Goal: Task Accomplishment & Management: Use online tool/utility

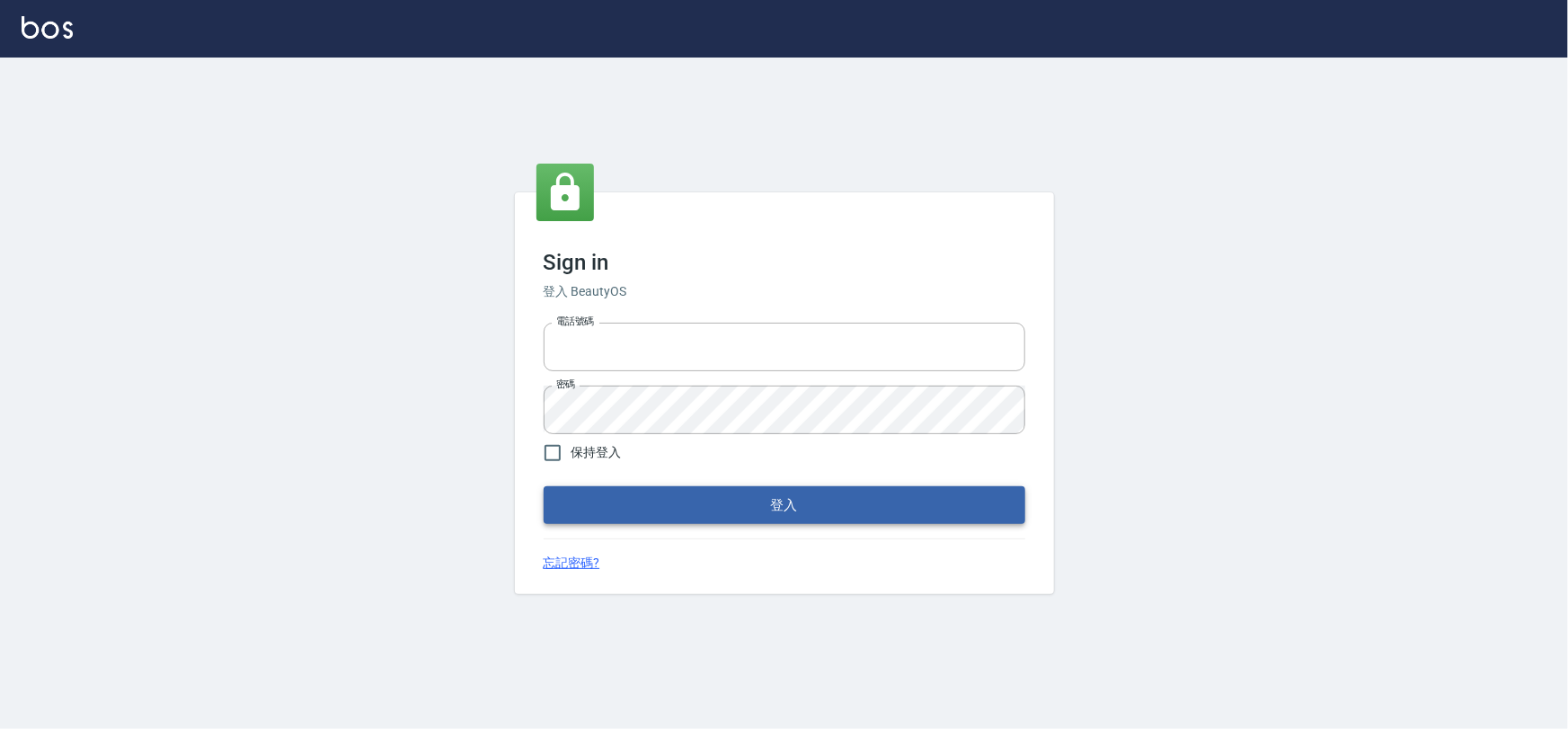
type input "0975575780"
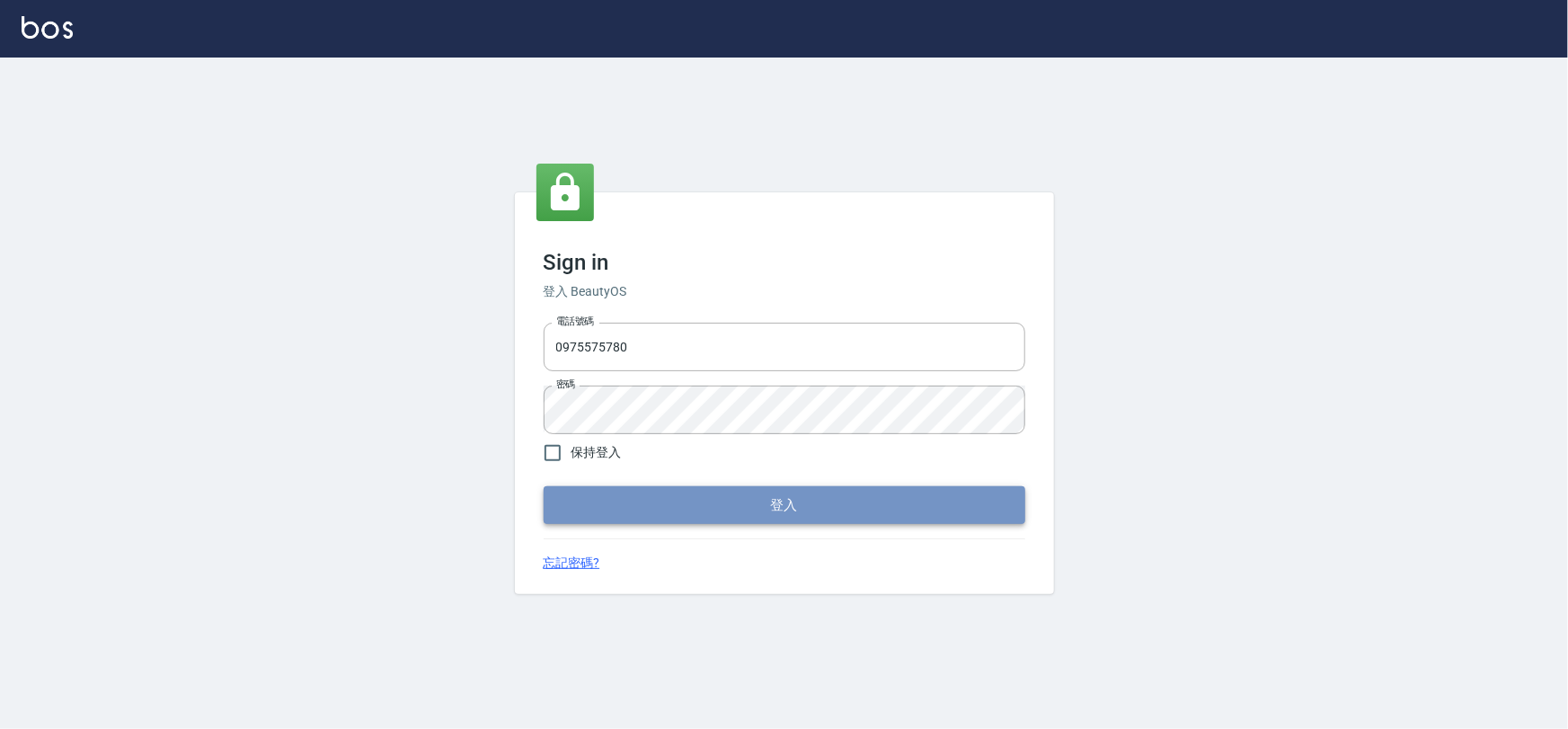
click at [768, 521] on button "登入" at bounding box center [784, 505] width 481 height 37
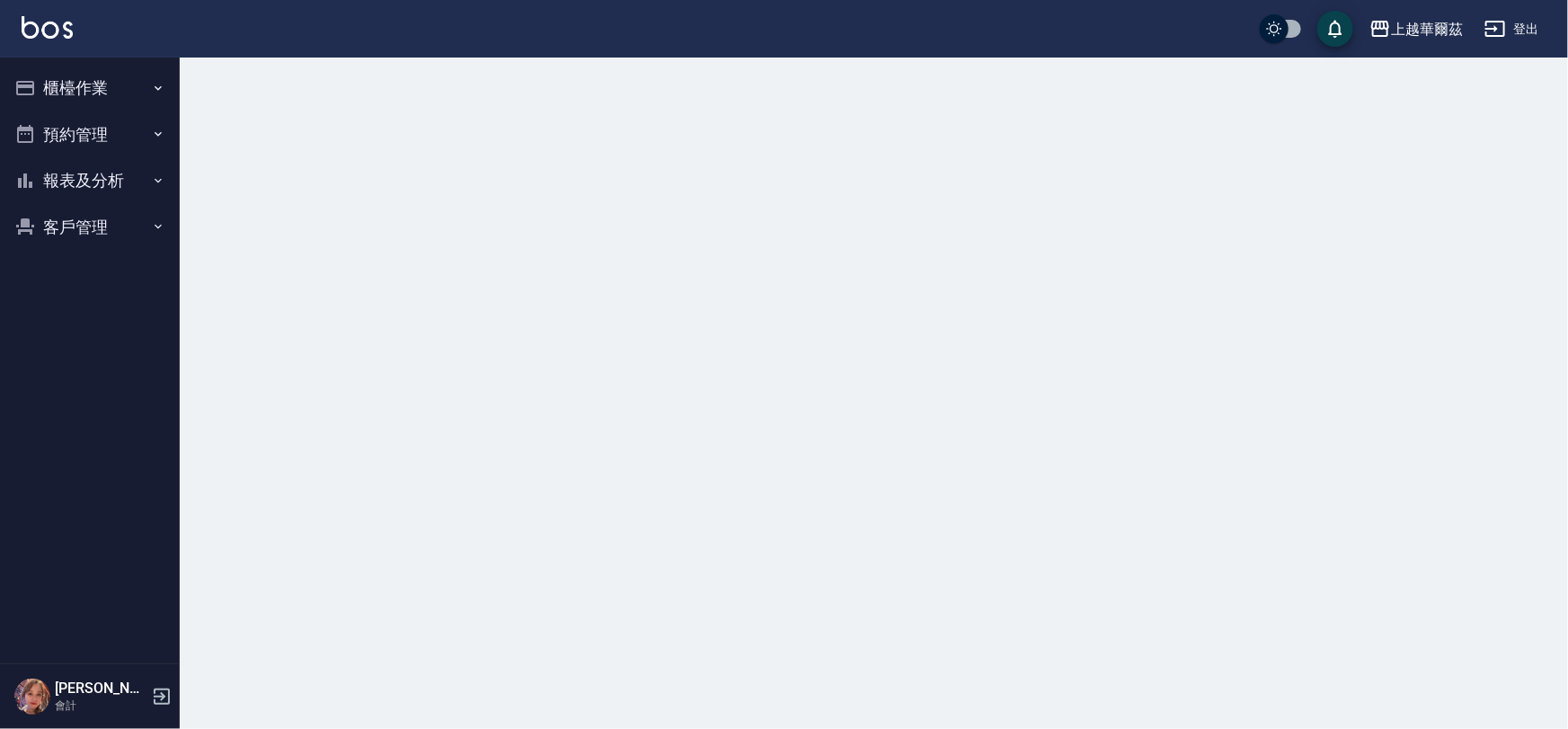
click at [96, 98] on button "櫃檯作業" at bounding box center [90, 88] width 166 height 46
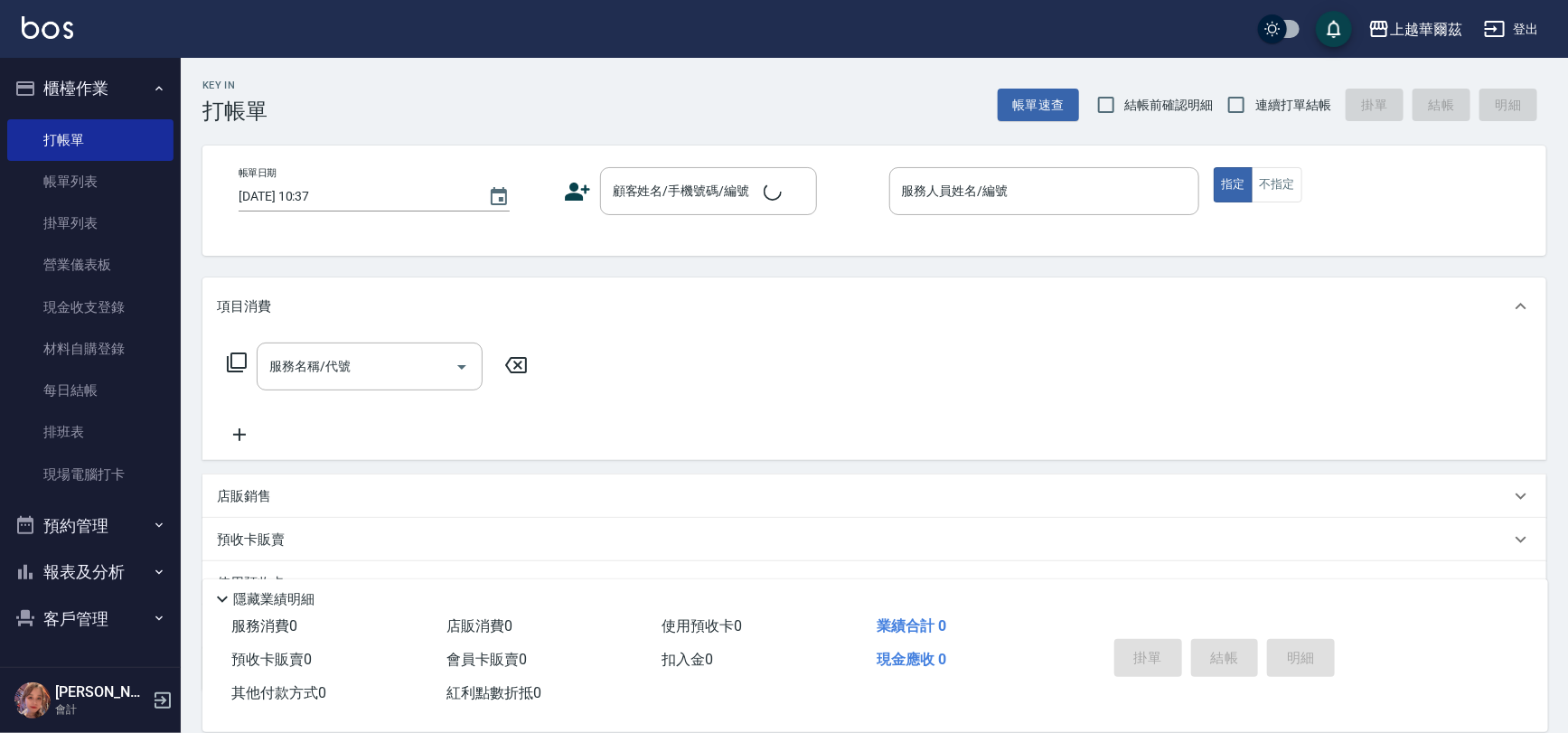
click at [111, 87] on button "櫃檯作業" at bounding box center [90, 88] width 167 height 47
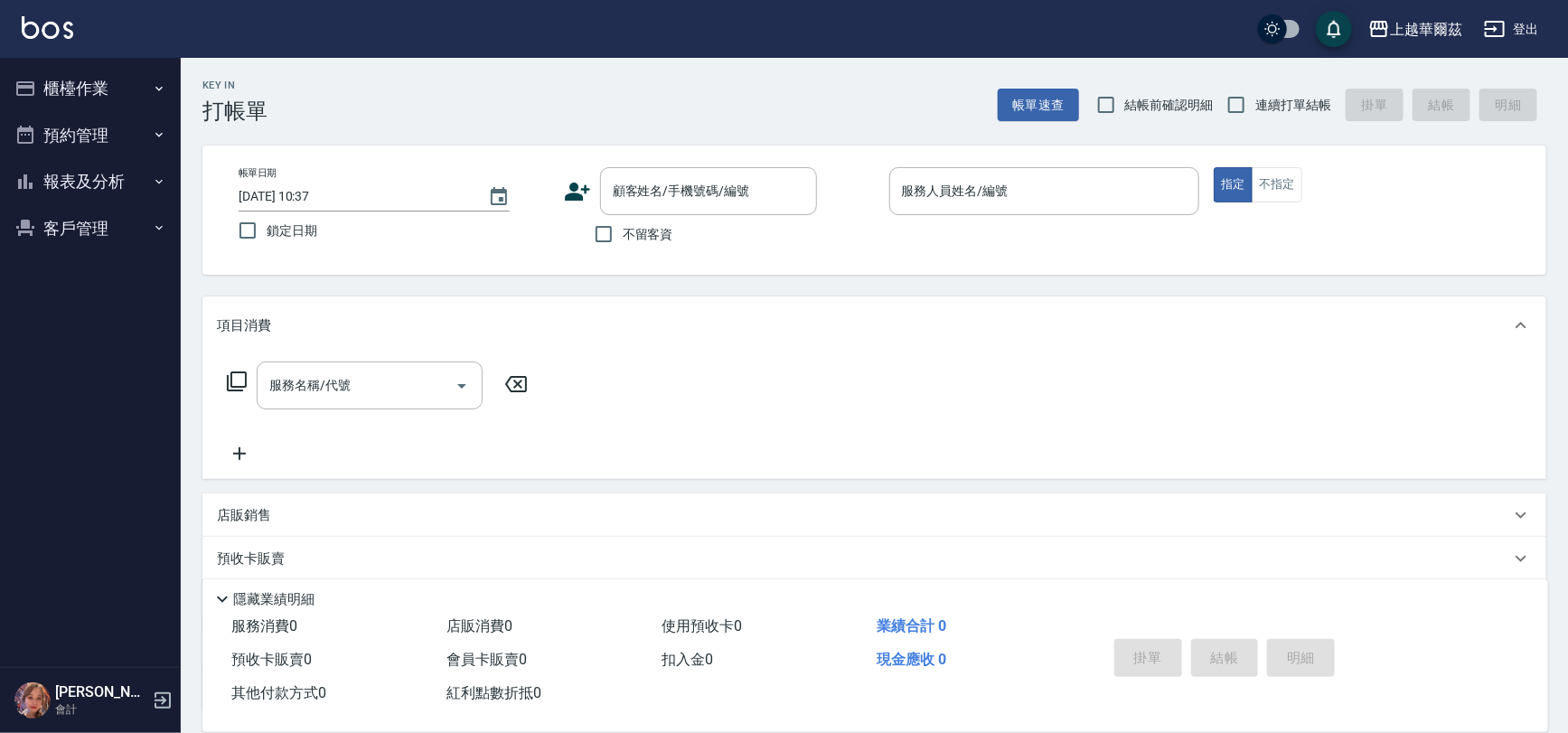
click at [114, 63] on ul "櫃檯作業 打帳單 帳單列表 掛單列表 營業儀表板 現金收支登錄 材料自購登錄 每日結帳 排班表 現場電腦打卡 預約管理 預約管理 單日預約紀錄 單週預約紀錄 …" at bounding box center [90, 158] width 167 height 200
click at [133, 107] on button "櫃檯作業" at bounding box center [90, 88] width 167 height 47
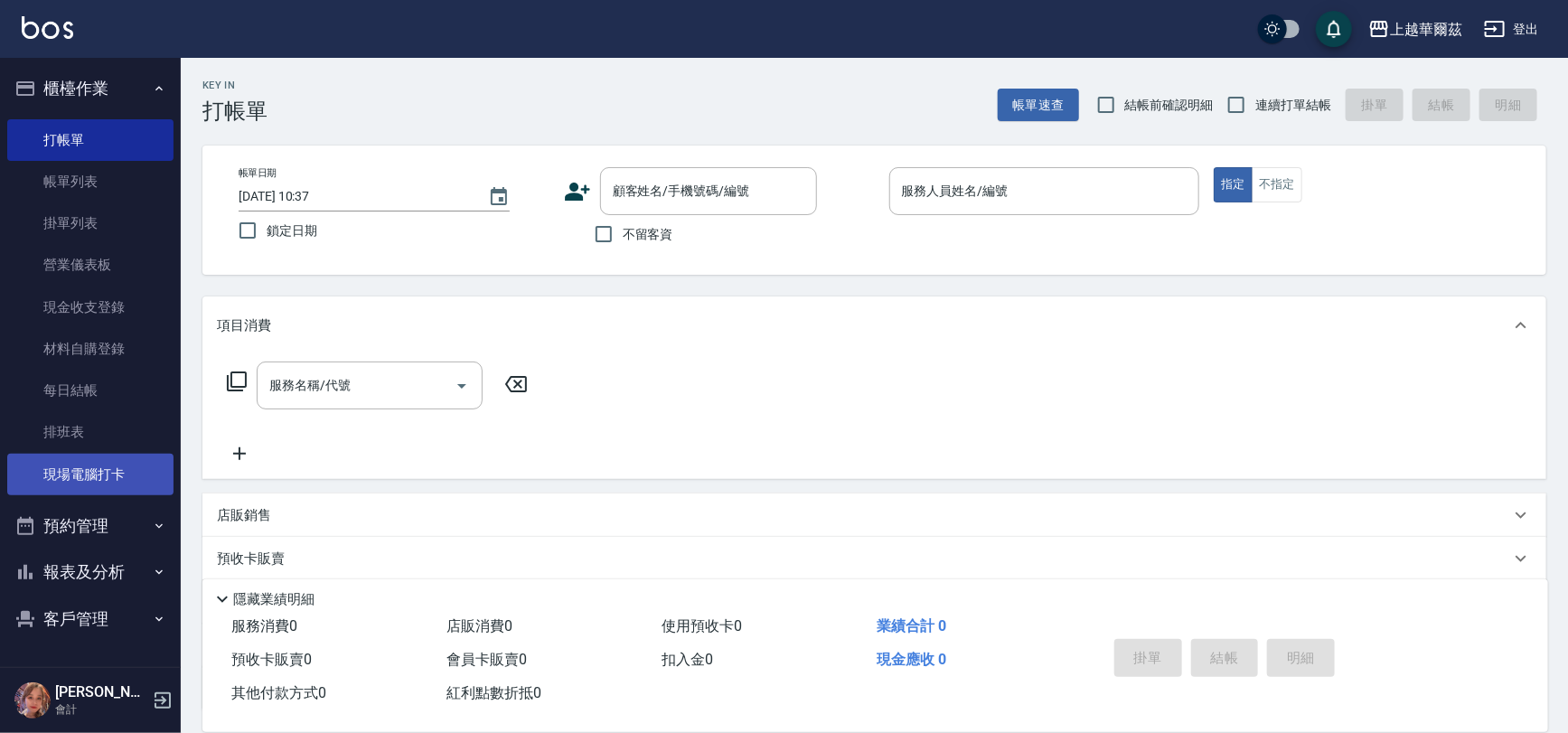
click at [87, 479] on link "現場電腦打卡" at bounding box center [90, 474] width 167 height 42
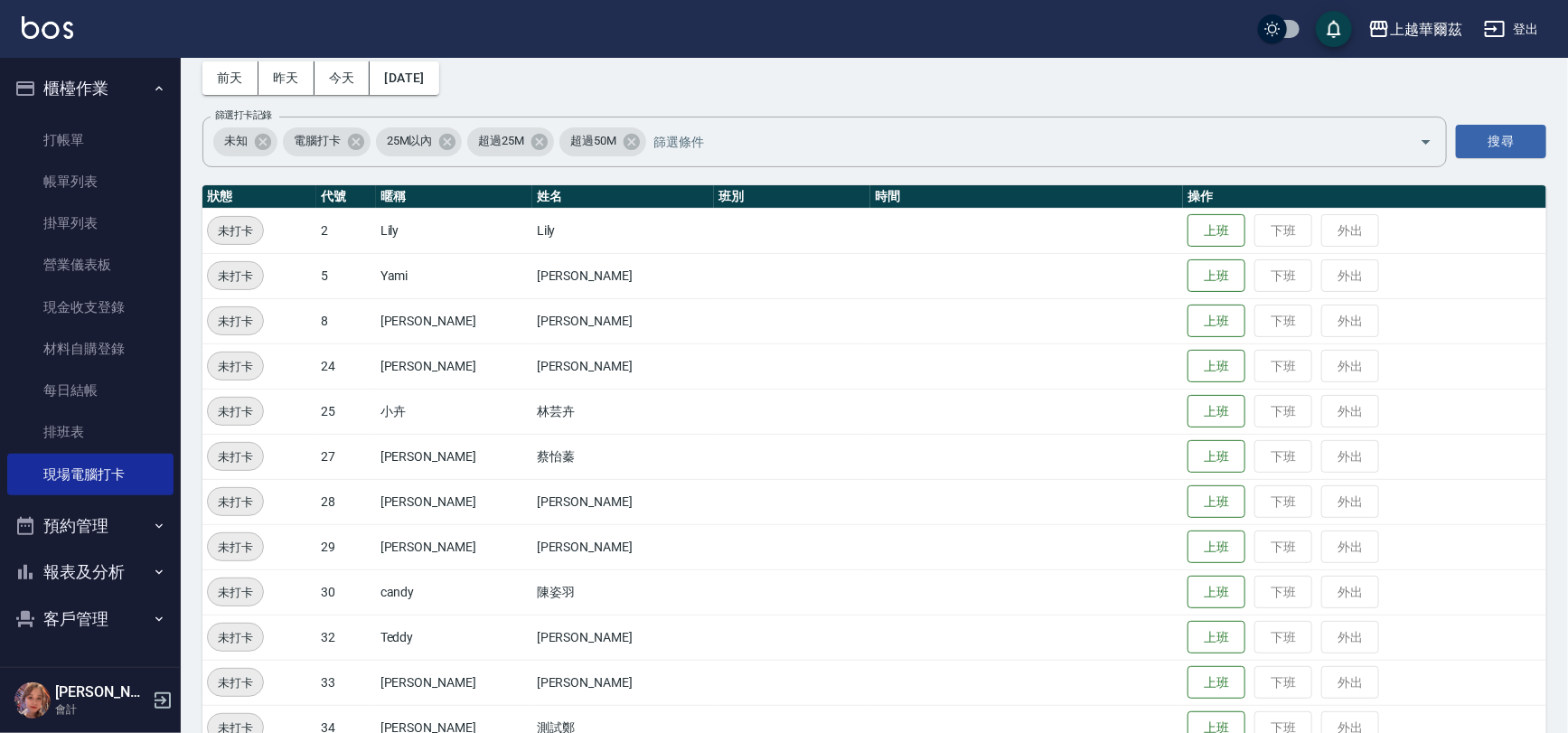
scroll to position [88, 0]
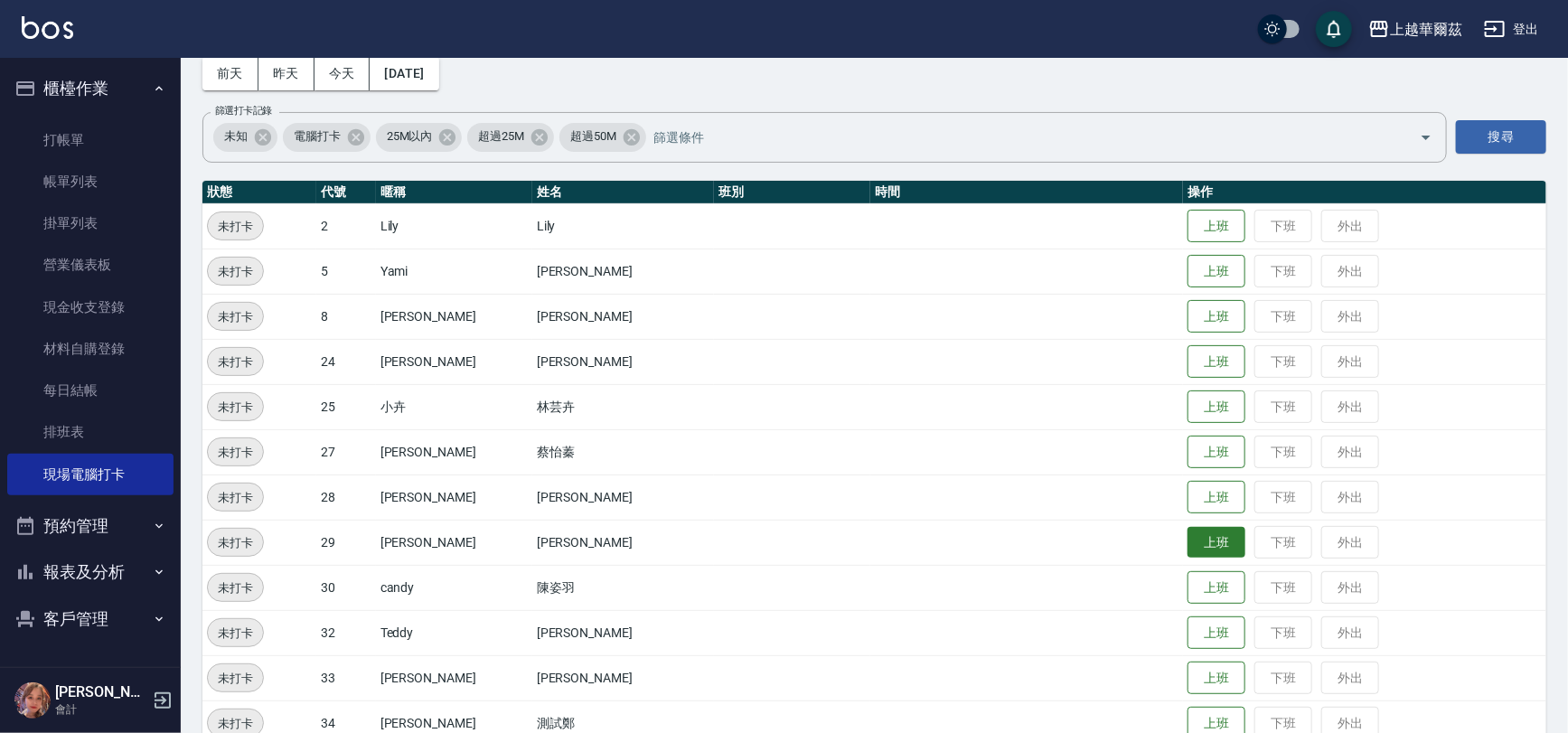
click at [1187, 540] on button "上班" at bounding box center [1216, 543] width 58 height 32
click at [1187, 270] on button "上班" at bounding box center [1216, 272] width 58 height 32
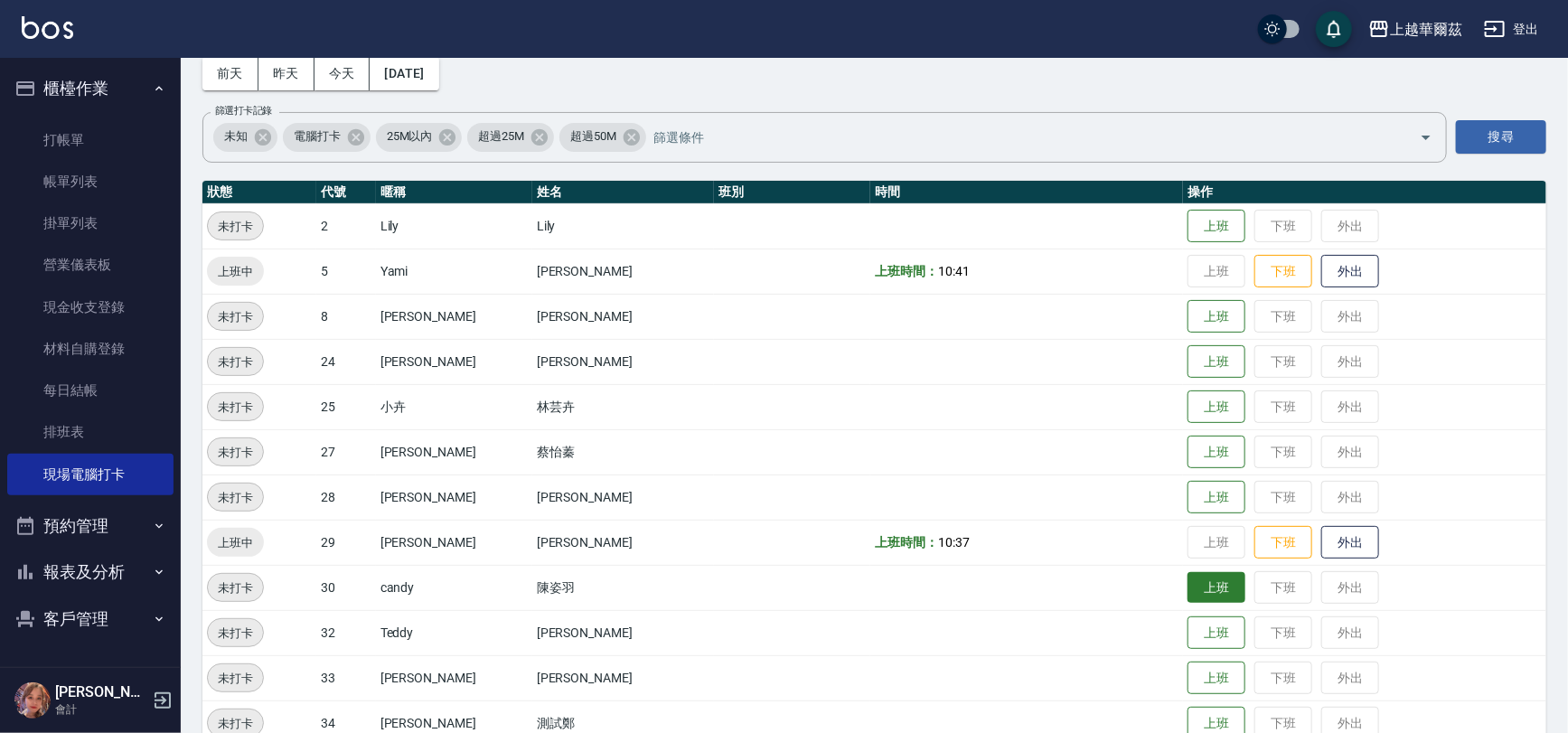
click at [1187, 597] on button "上班" at bounding box center [1216, 588] width 58 height 32
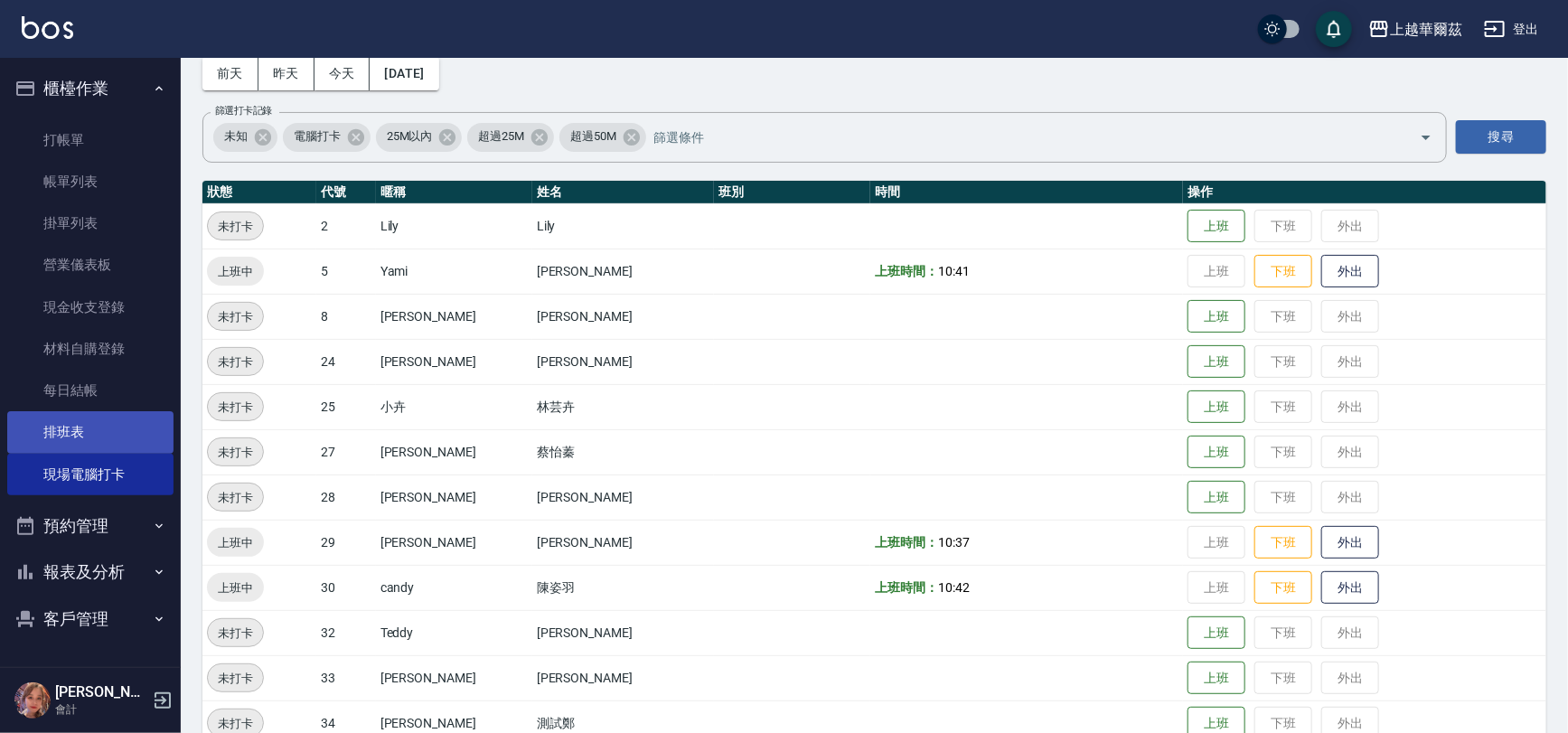
click at [61, 442] on link "排班表" at bounding box center [90, 432] width 167 height 42
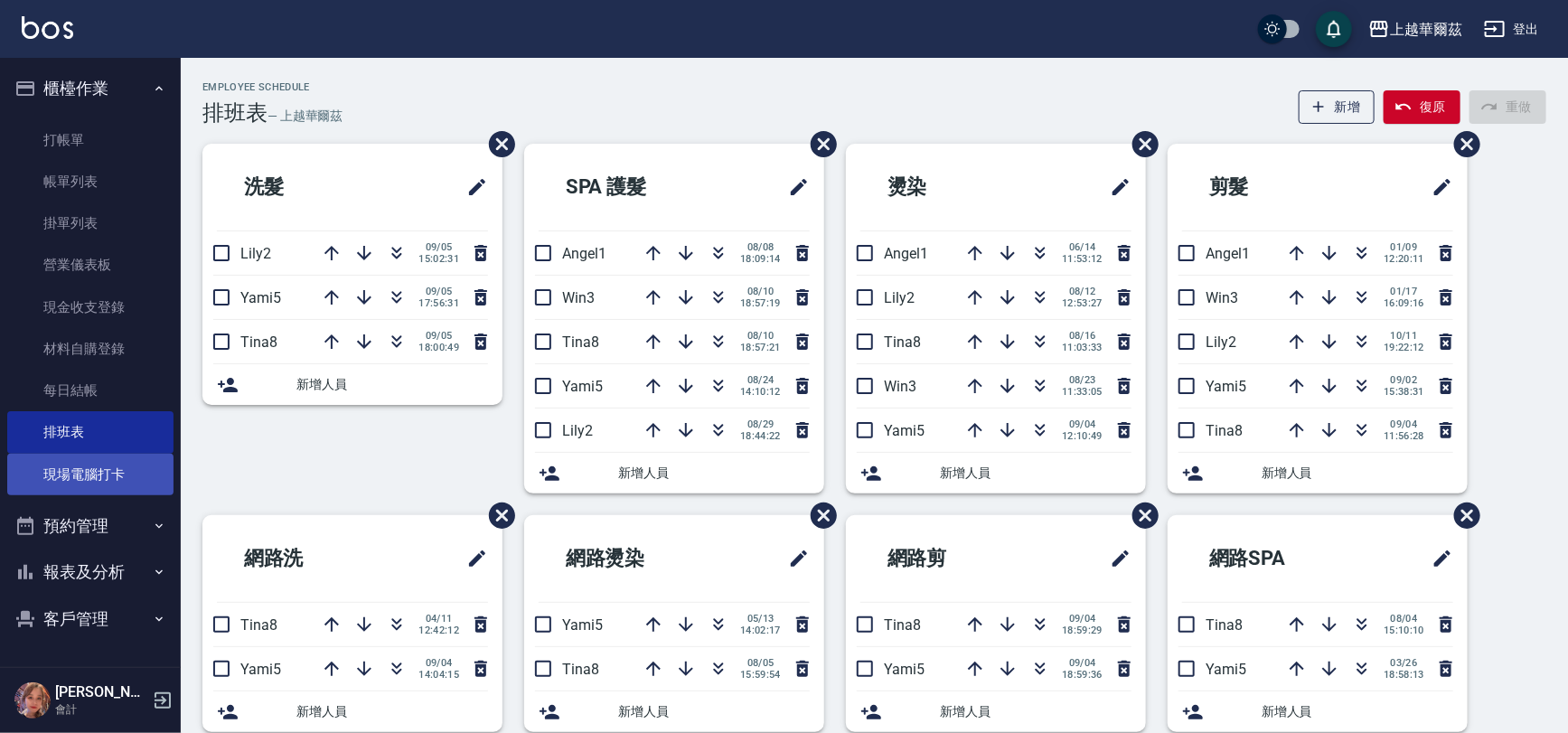
click at [85, 469] on link "現場電腦打卡" at bounding box center [90, 474] width 167 height 42
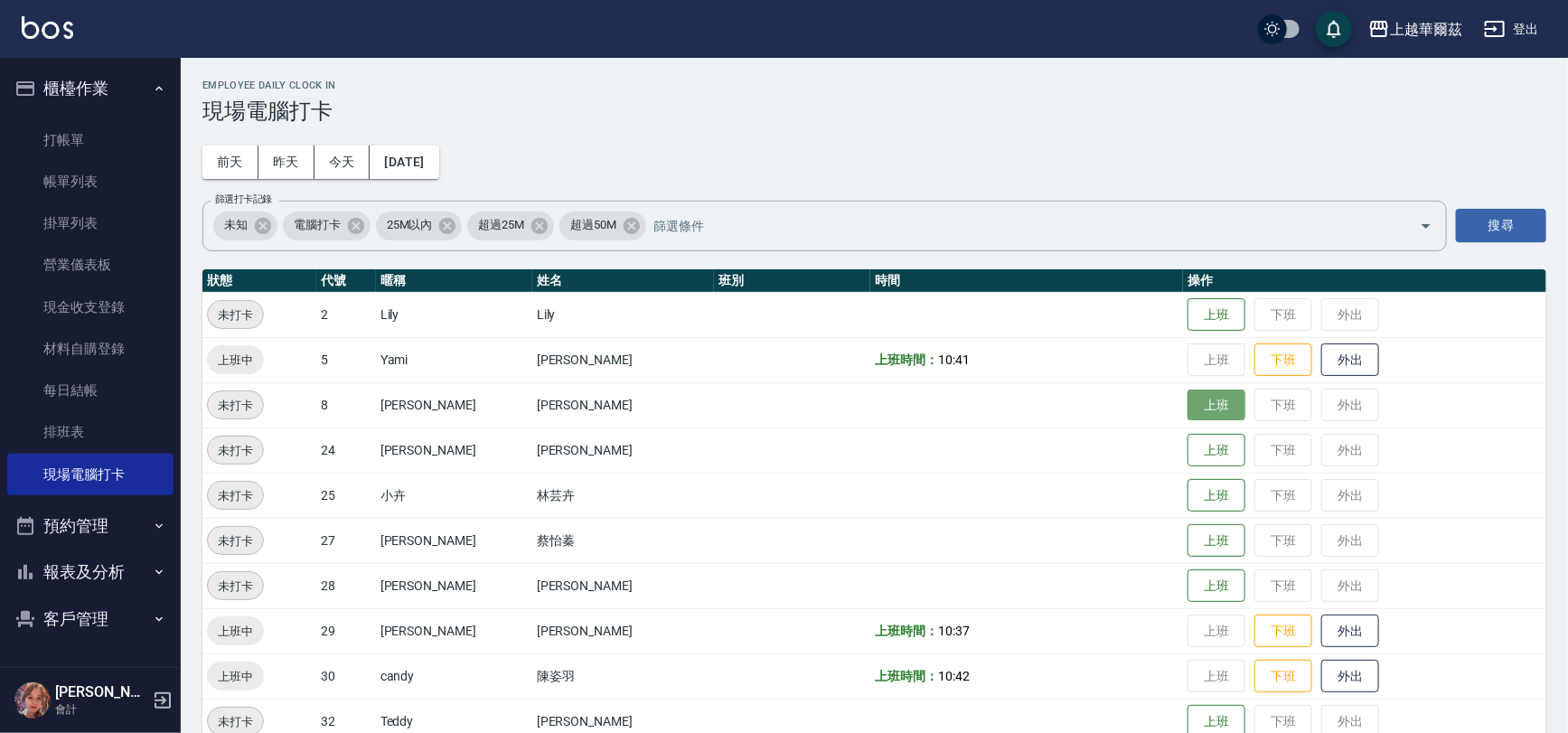
click at [1187, 411] on button "上班" at bounding box center [1216, 406] width 58 height 32
click at [1213, 323] on td "上班 下班 外出" at bounding box center [1365, 314] width 363 height 46
click at [1207, 316] on button "上班" at bounding box center [1216, 315] width 58 height 32
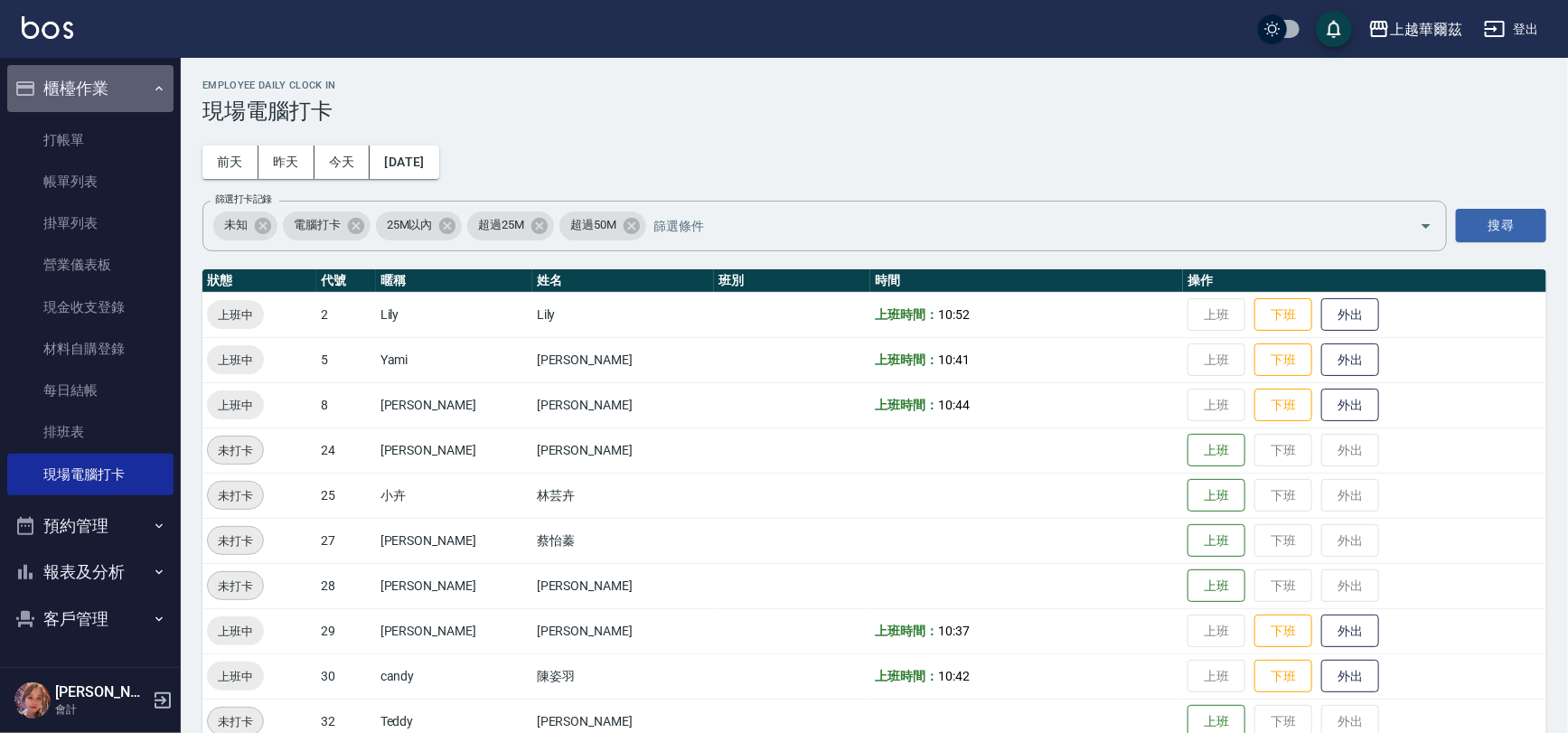
click at [88, 77] on button "櫃檯作業" at bounding box center [90, 88] width 167 height 47
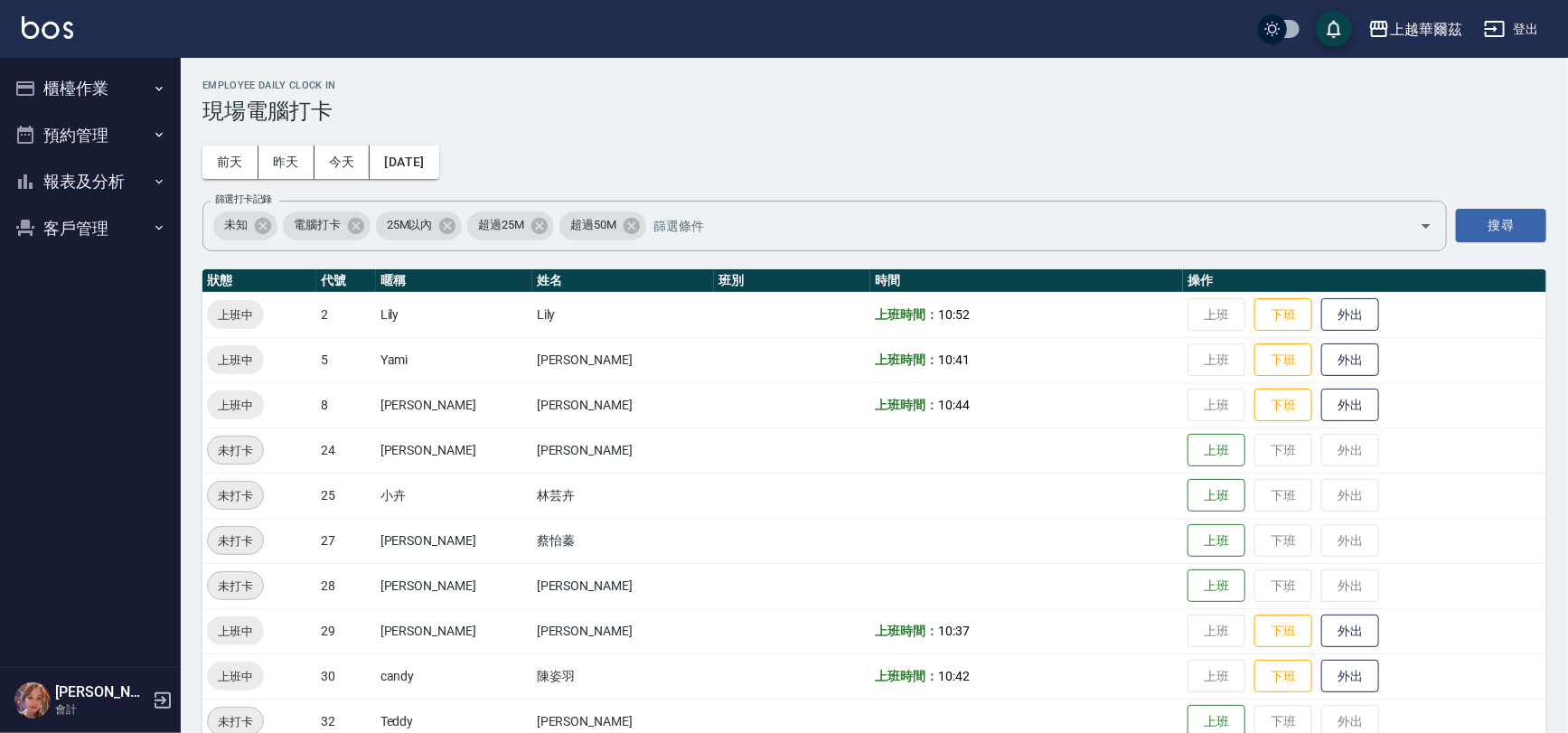
click at [86, 180] on button "報表及分析" at bounding box center [90, 181] width 167 height 47
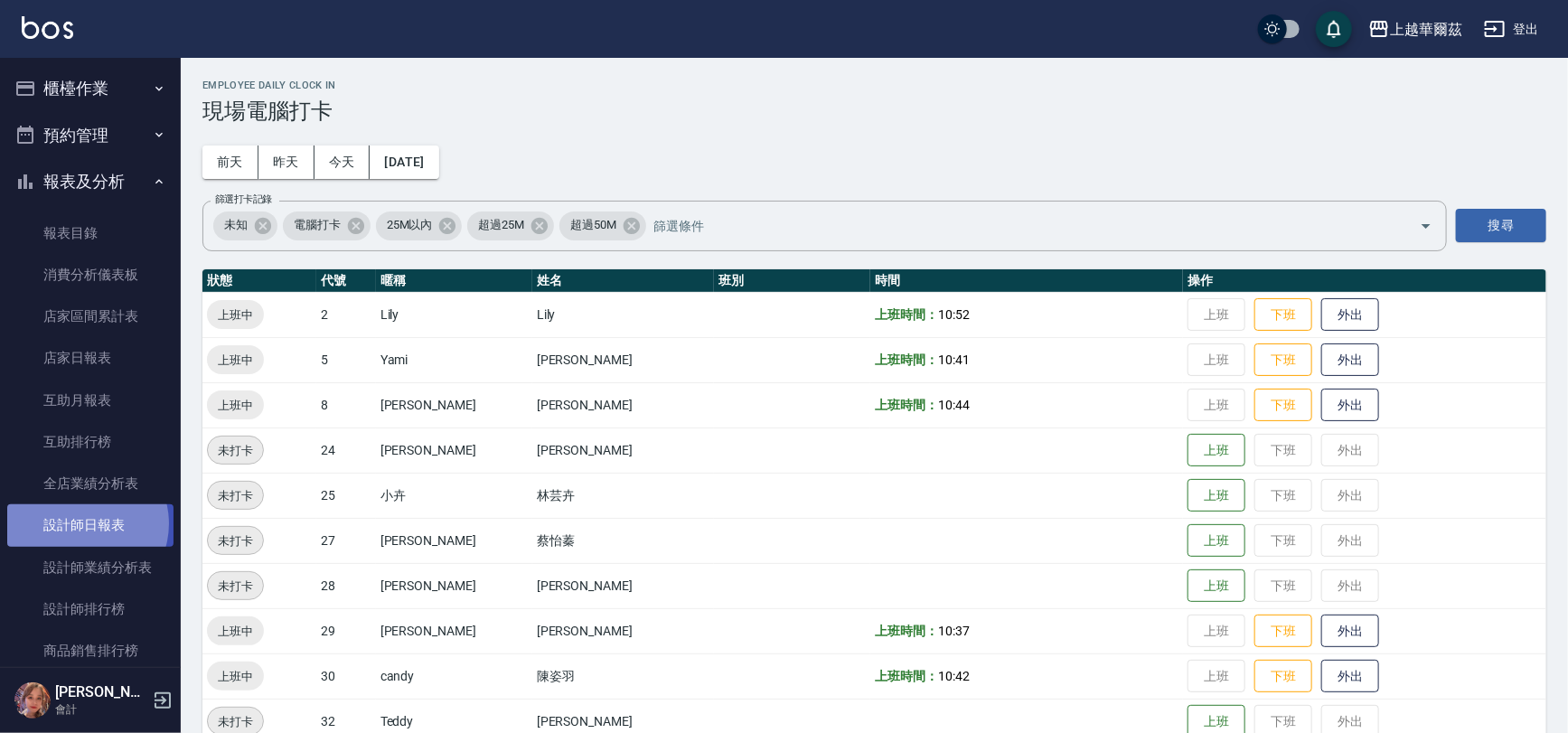
click at [81, 524] on link "設計師日報表" at bounding box center [90, 525] width 167 height 42
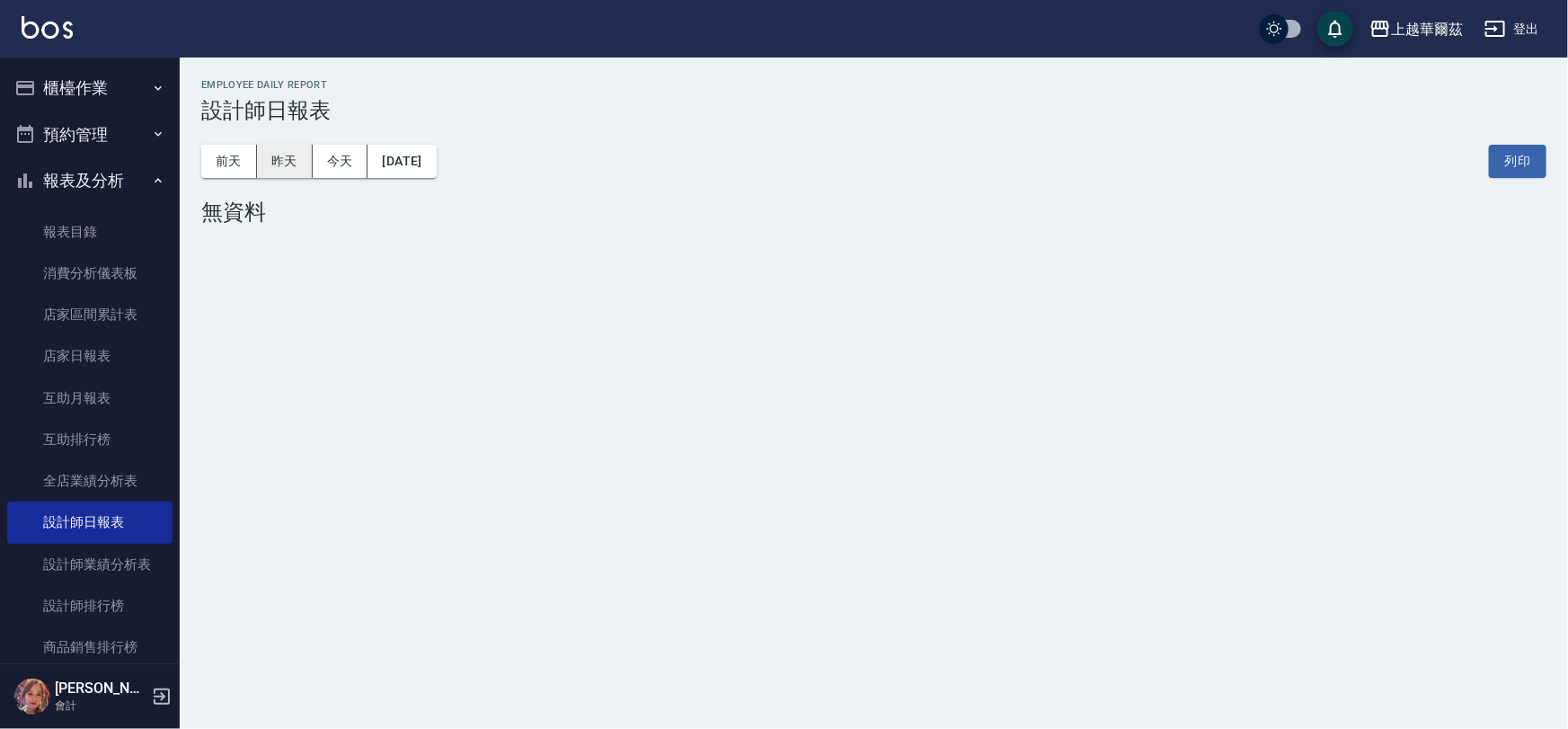
click at [278, 157] on button "昨天" at bounding box center [285, 162] width 55 height 34
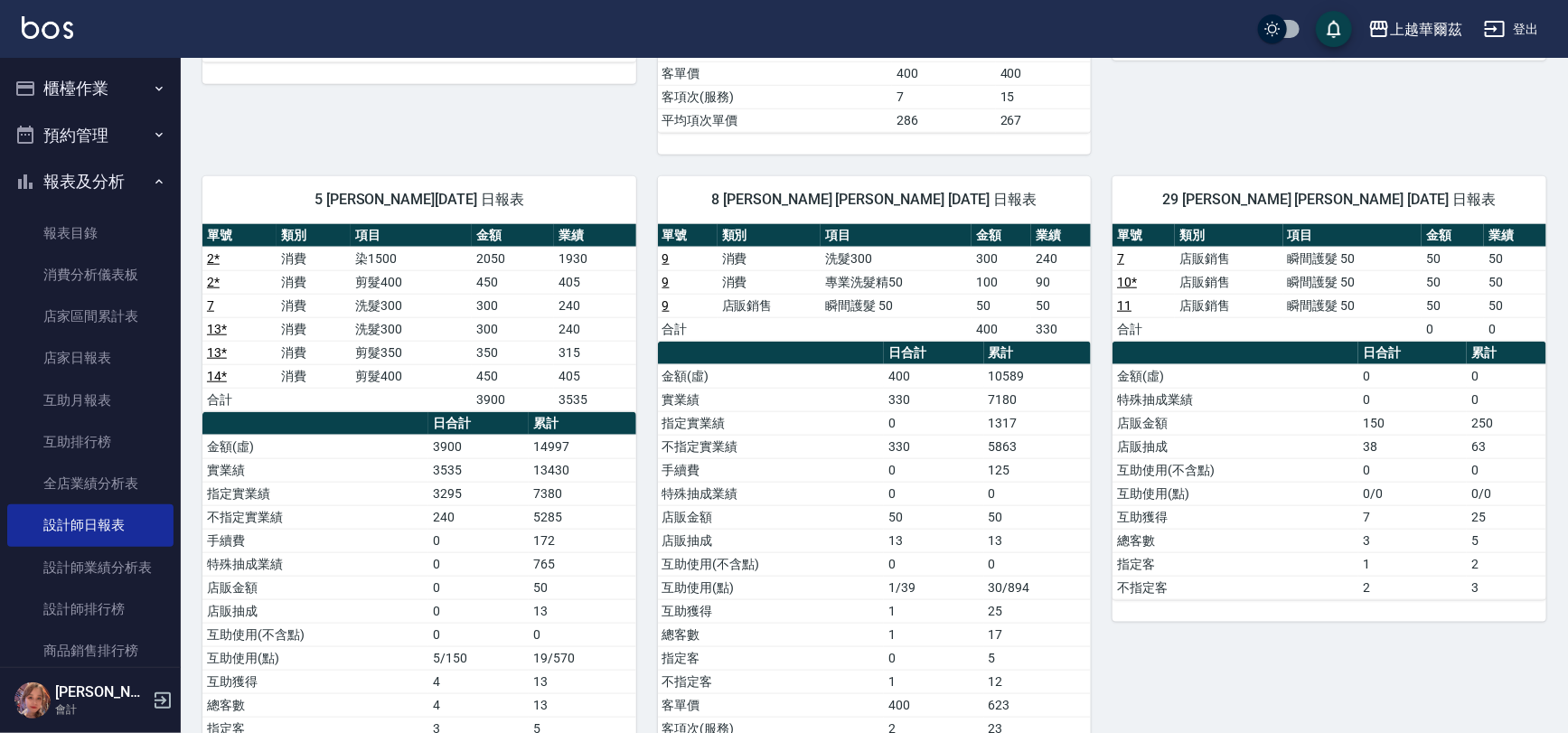
scroll to position [759, 0]
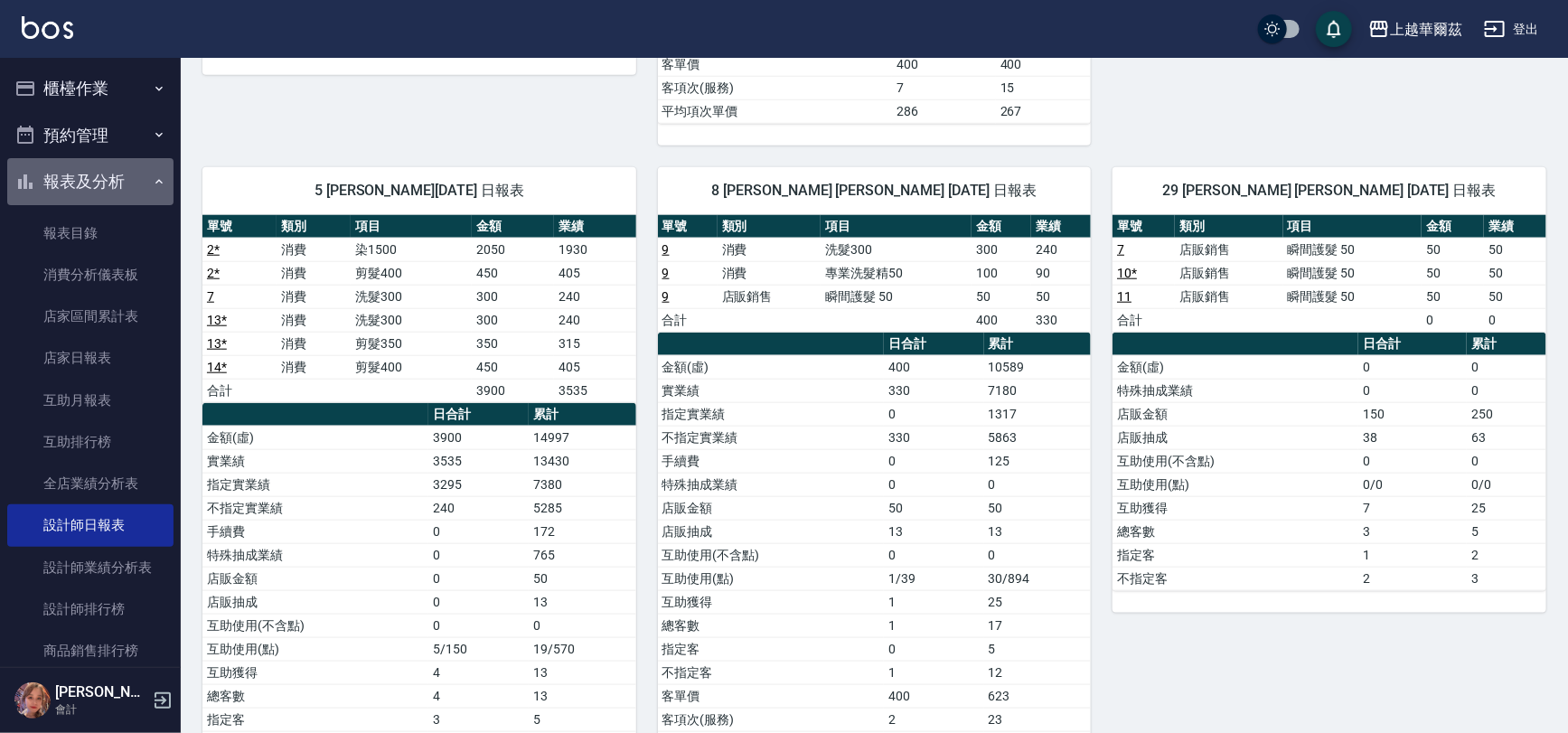
click at [112, 180] on button "報表及分析" at bounding box center [90, 181] width 167 height 47
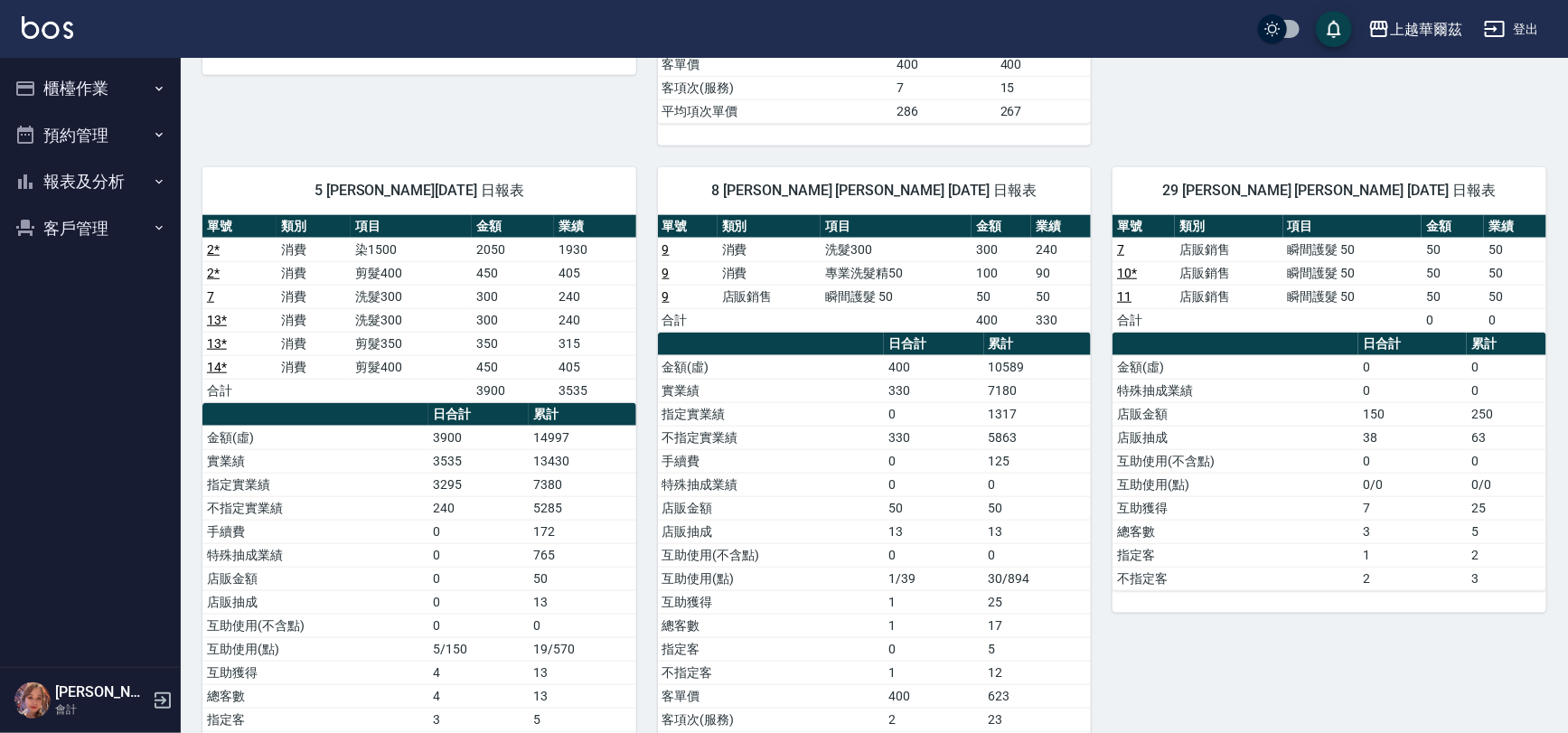
click at [79, 75] on button "櫃檯作業" at bounding box center [90, 88] width 167 height 47
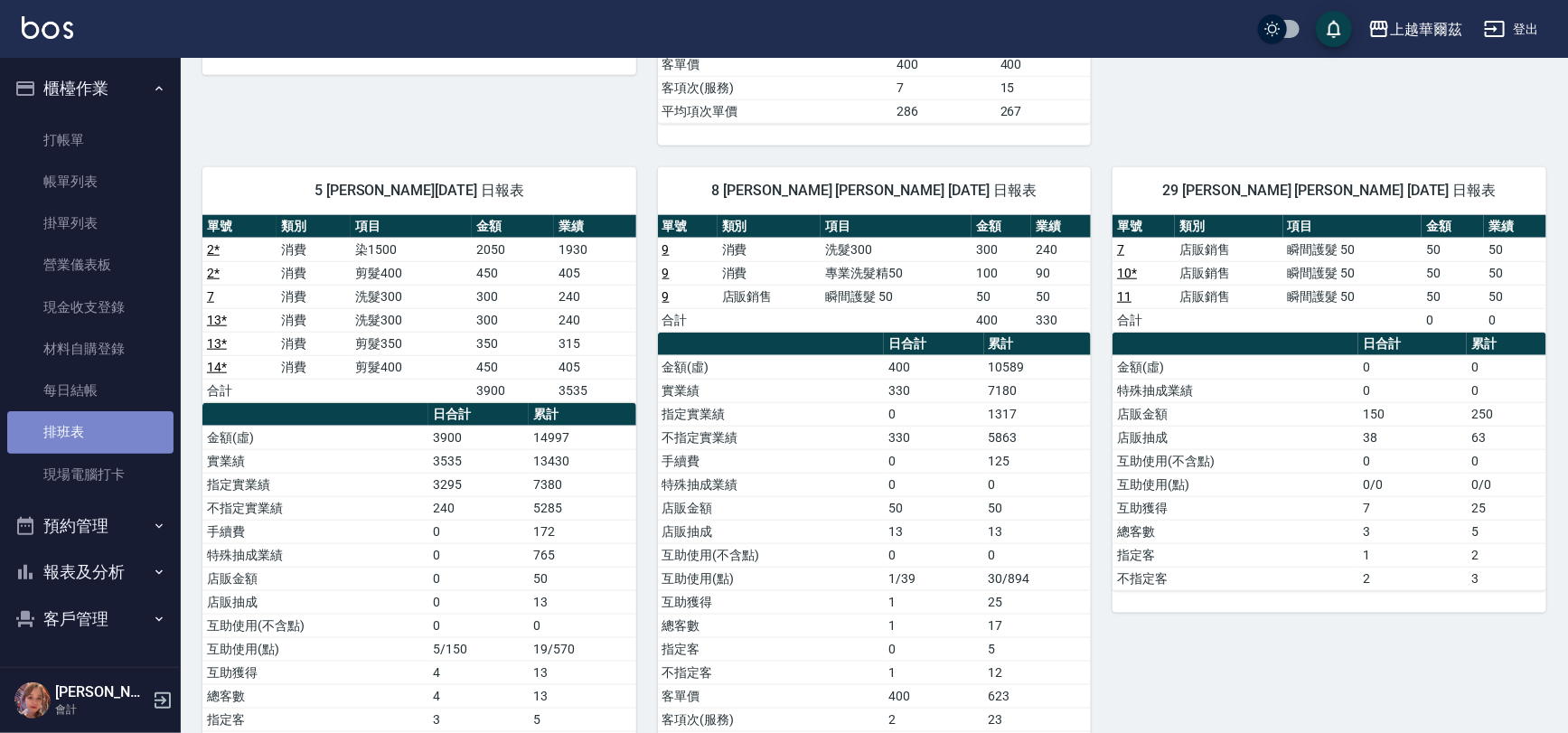
click at [86, 423] on link "排班表" at bounding box center [90, 432] width 167 height 42
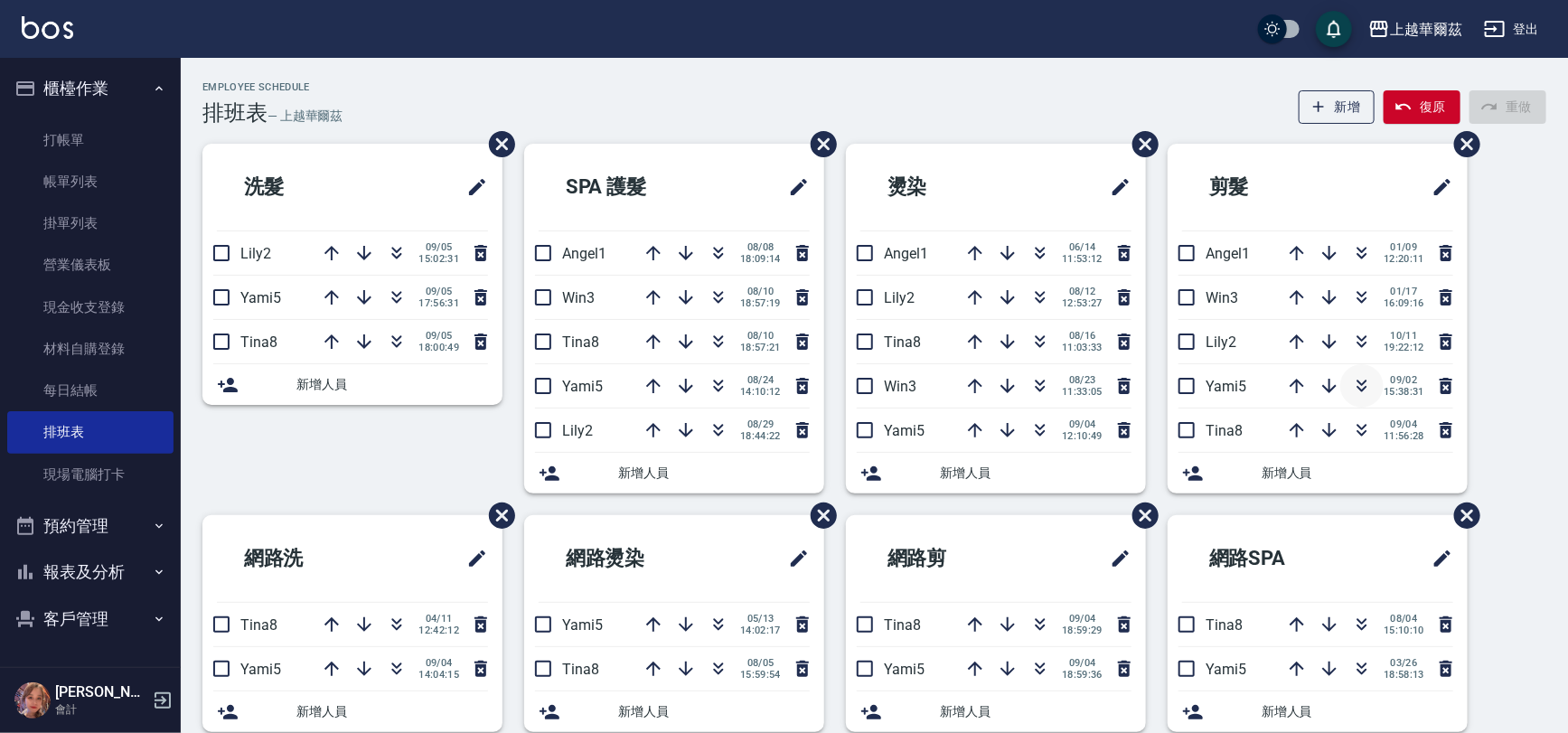
click at [1365, 392] on icon "button" at bounding box center [1362, 386] width 22 height 22
